Goal: Navigation & Orientation: Find specific page/section

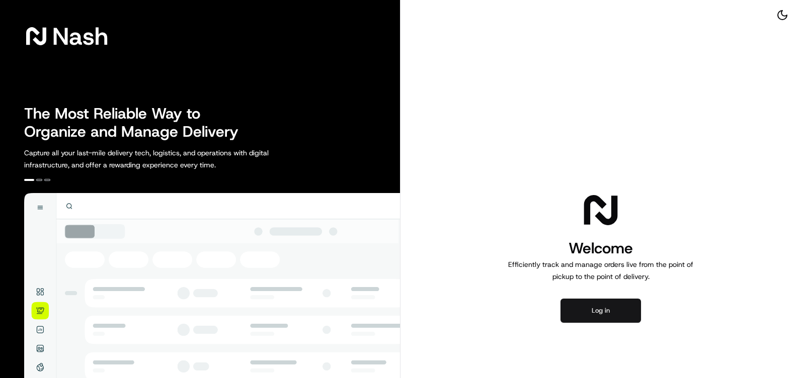
click at [614, 309] on button "Log in" at bounding box center [600, 311] width 80 height 24
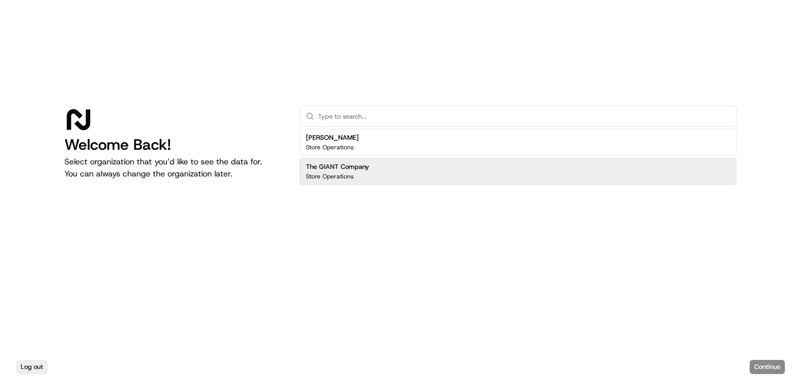
click at [327, 179] on p "Store Operations" at bounding box center [330, 177] width 48 height 8
click at [761, 364] on button "Continue" at bounding box center [767, 367] width 35 height 14
